Goal: Navigation & Orientation: Go to known website

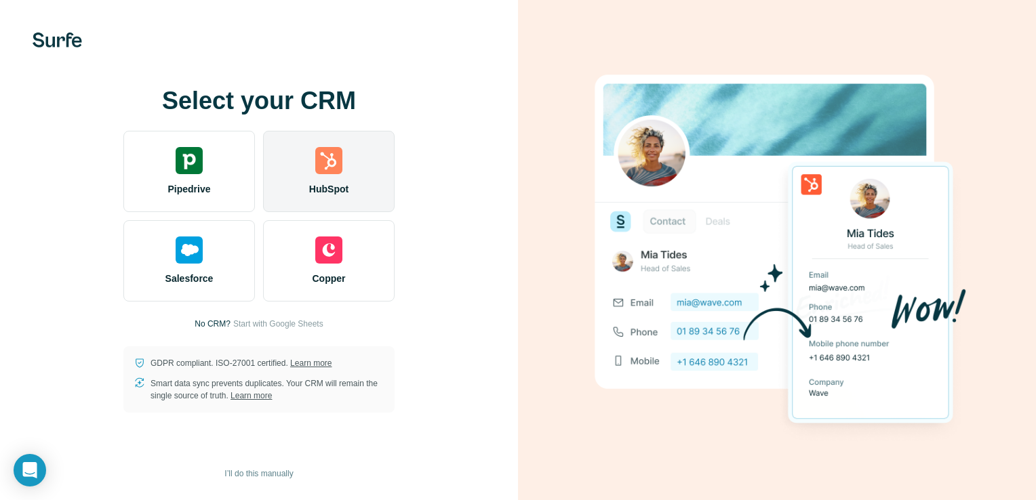
click at [317, 181] on div "HubSpot" at bounding box center [328, 171] width 131 height 81
click at [313, 160] on div "HubSpot" at bounding box center [328, 171] width 131 height 81
click at [306, 146] on div "HubSpot" at bounding box center [328, 171] width 131 height 81
click at [344, 172] on div "HubSpot" at bounding box center [328, 171] width 131 height 81
click at [304, 191] on div "HubSpot" at bounding box center [328, 171] width 131 height 81
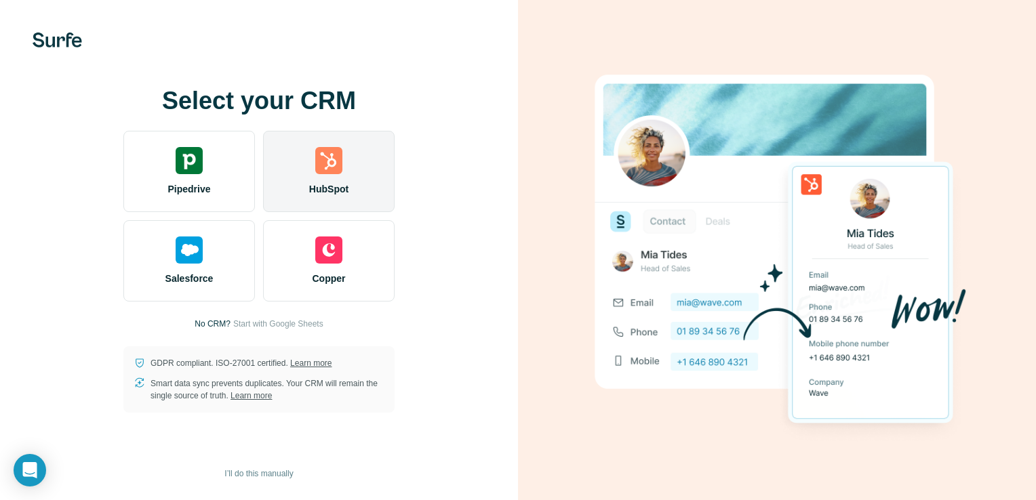
click at [327, 158] on img at bounding box center [328, 160] width 27 height 27
click at [359, 190] on div "HubSpot" at bounding box center [328, 171] width 131 height 81
click at [332, 182] on span "HubSpot" at bounding box center [328, 189] width 39 height 14
